Goal: Complete application form

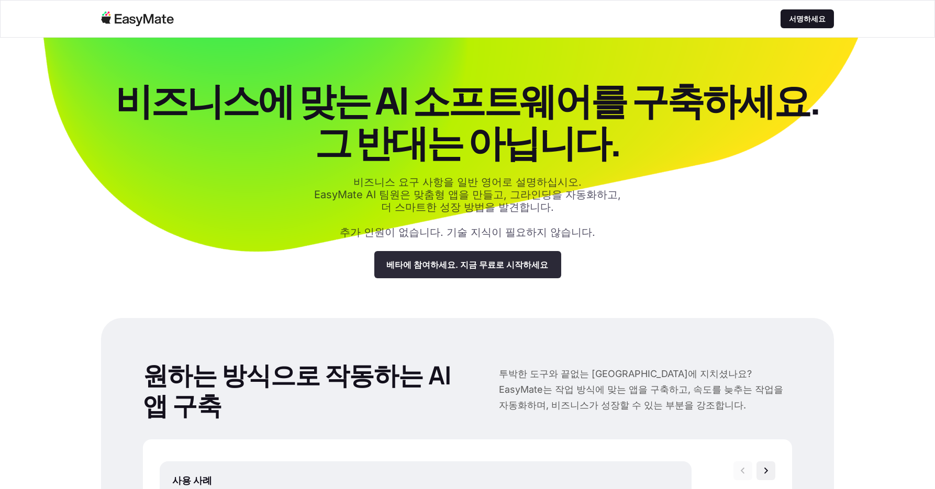
click at [532, 270] on div "베타에 참여하세요. 지금 무료로 시작하세요" at bounding box center [467, 264] width 187 height 27
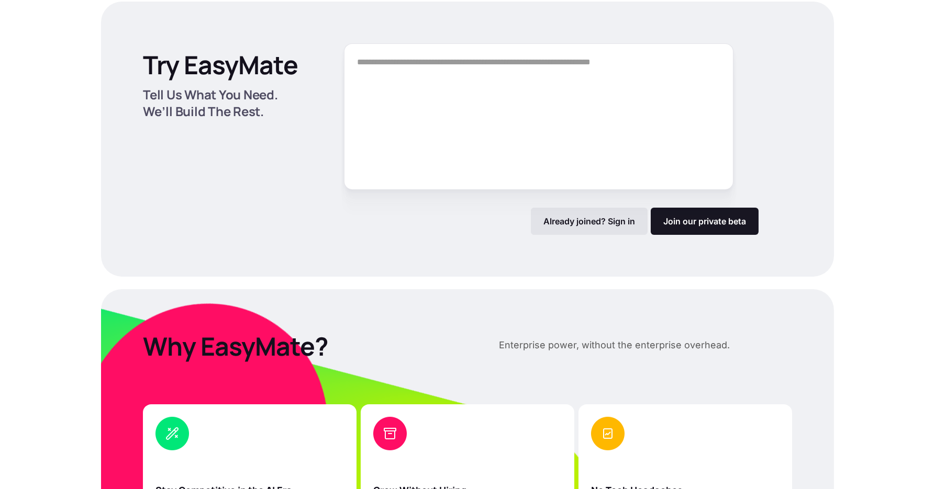
scroll to position [1412, 0]
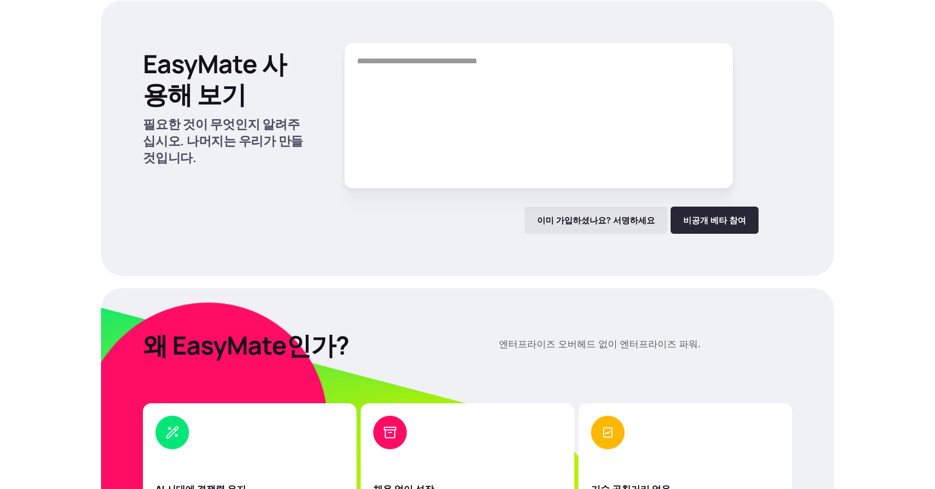
click at [717, 223] on link "비공개 베타 참여" at bounding box center [715, 220] width 88 height 27
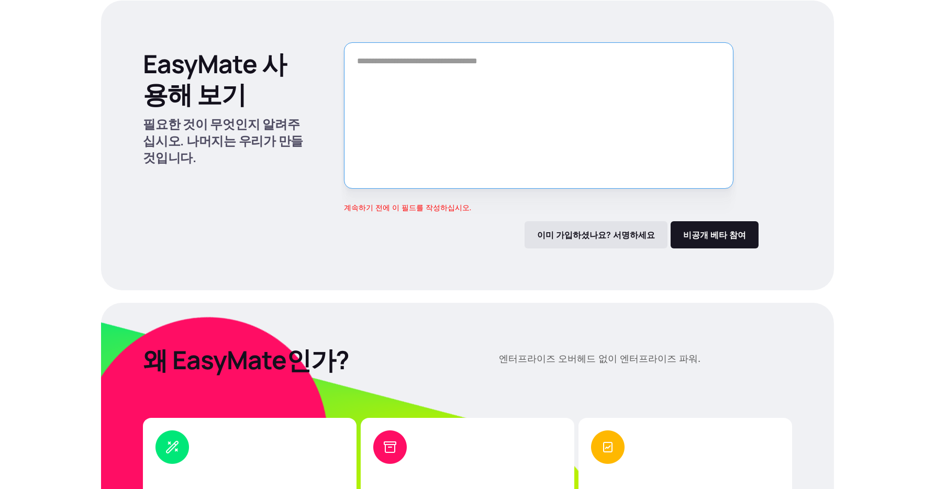
click at [419, 124] on textarea "형" at bounding box center [538, 115] width 389 height 147
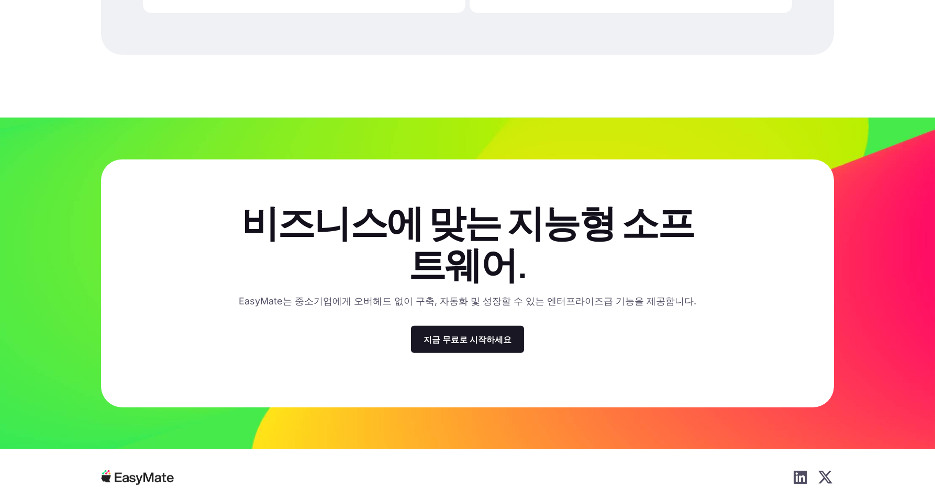
scroll to position [2918, 0]
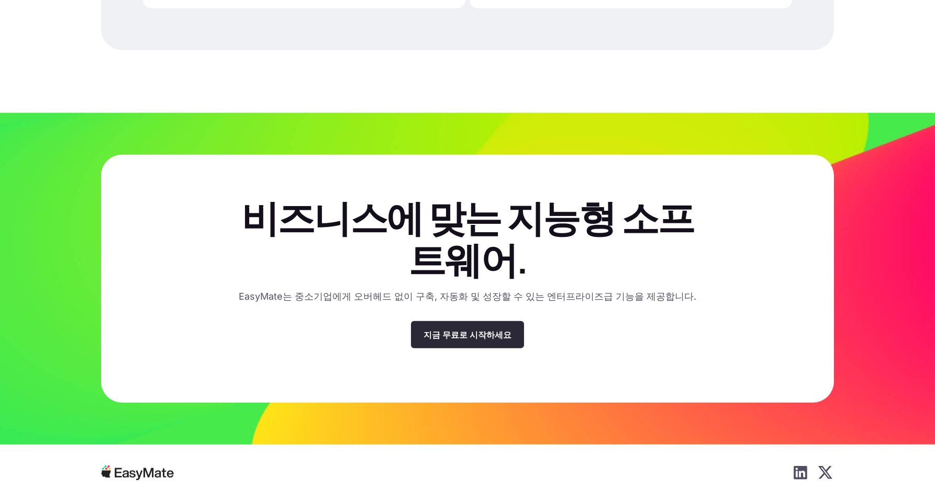
click at [460, 321] on div "지금 무료로 시작하세요" at bounding box center [467, 334] width 113 height 27
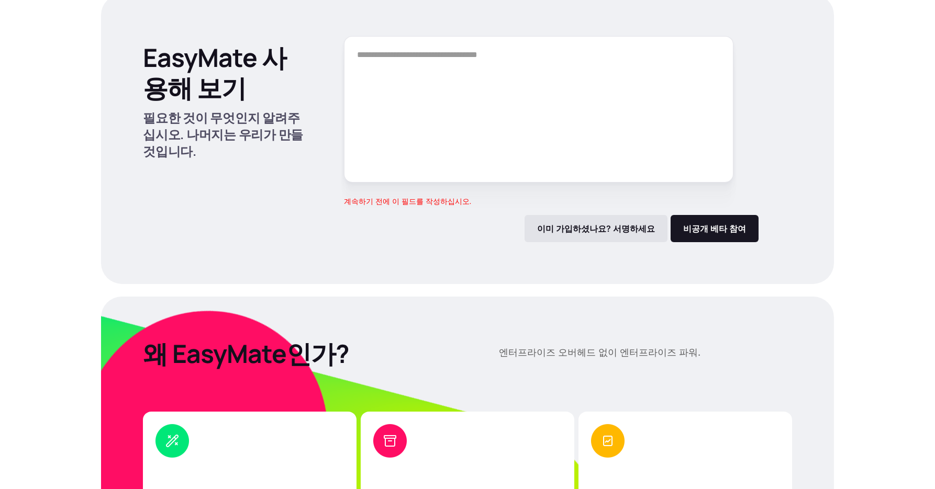
scroll to position [1412, 0]
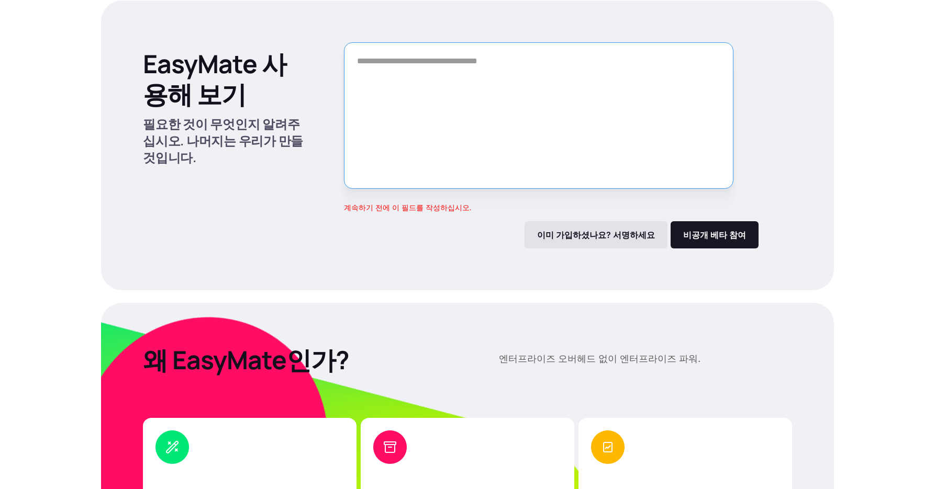
click at [457, 107] on textarea "형" at bounding box center [538, 115] width 389 height 147
click at [700, 230] on link "비공개 베타 참여" at bounding box center [715, 234] width 88 height 27
click at [395, 91] on textarea "형" at bounding box center [538, 115] width 389 height 147
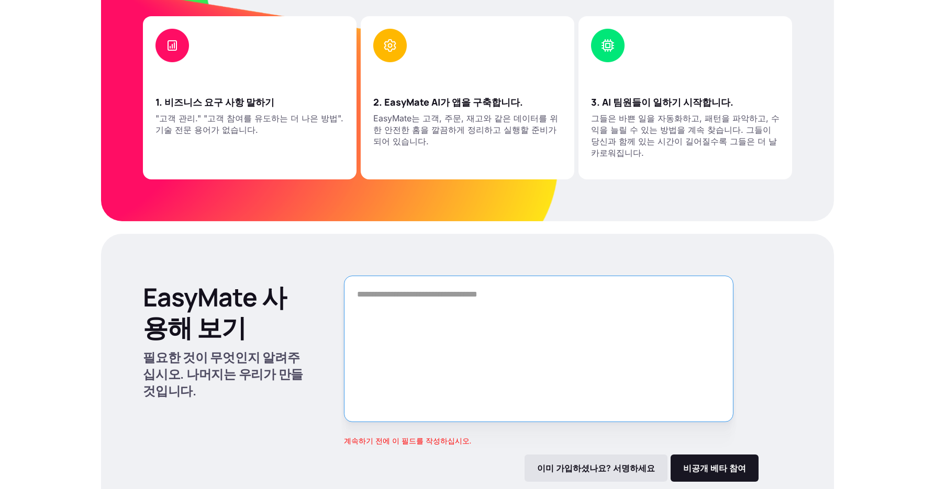
click at [446, 302] on textarea "형" at bounding box center [538, 349] width 389 height 147
click at [430, 325] on textarea "형" at bounding box center [538, 349] width 389 height 147
type textarea "*"
type textarea "******"
click at [721, 457] on link "비공개 베타 참여" at bounding box center [715, 468] width 88 height 27
